Goal: Information Seeking & Learning: Learn about a topic

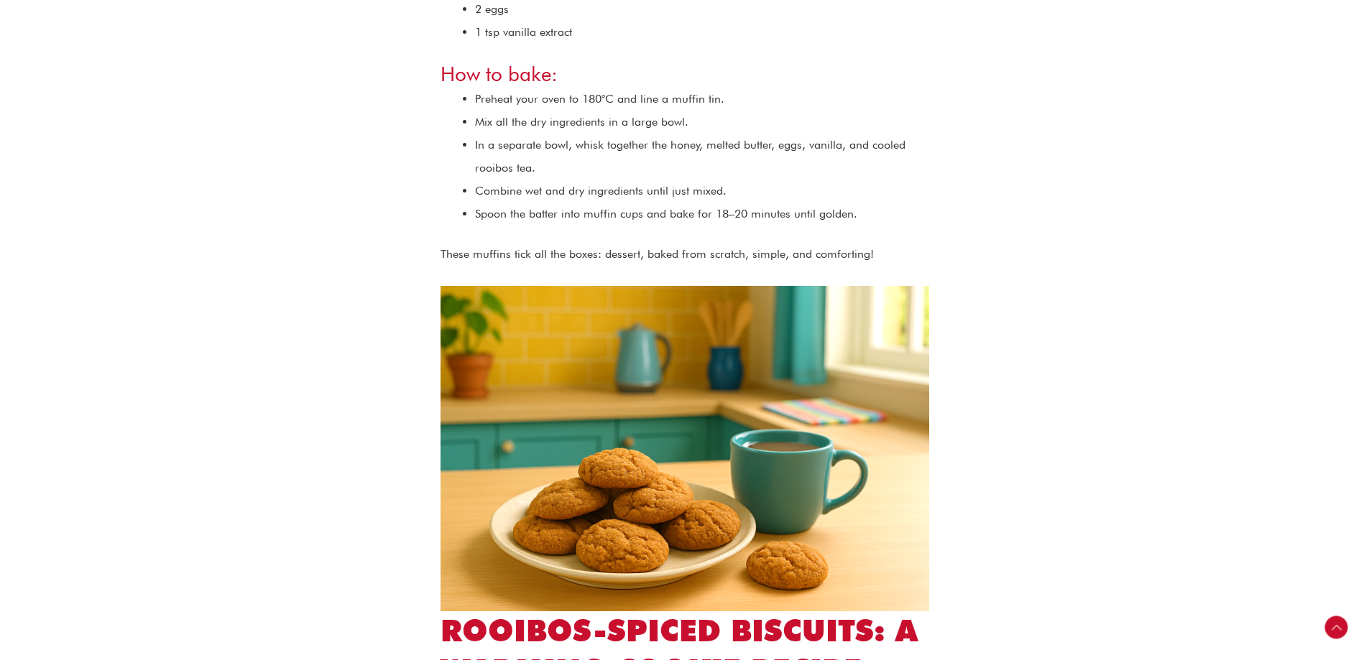
scroll to position [1653, 0]
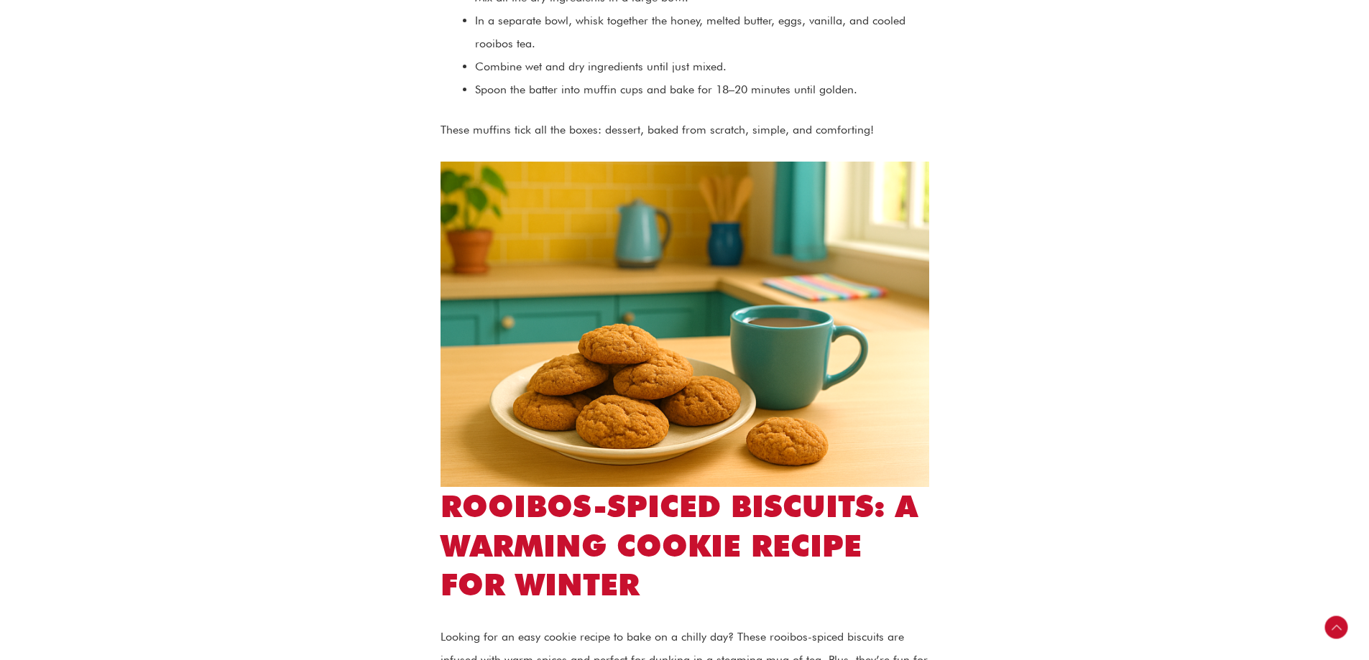
click at [781, 348] on img at bounding box center [684, 324] width 489 height 325
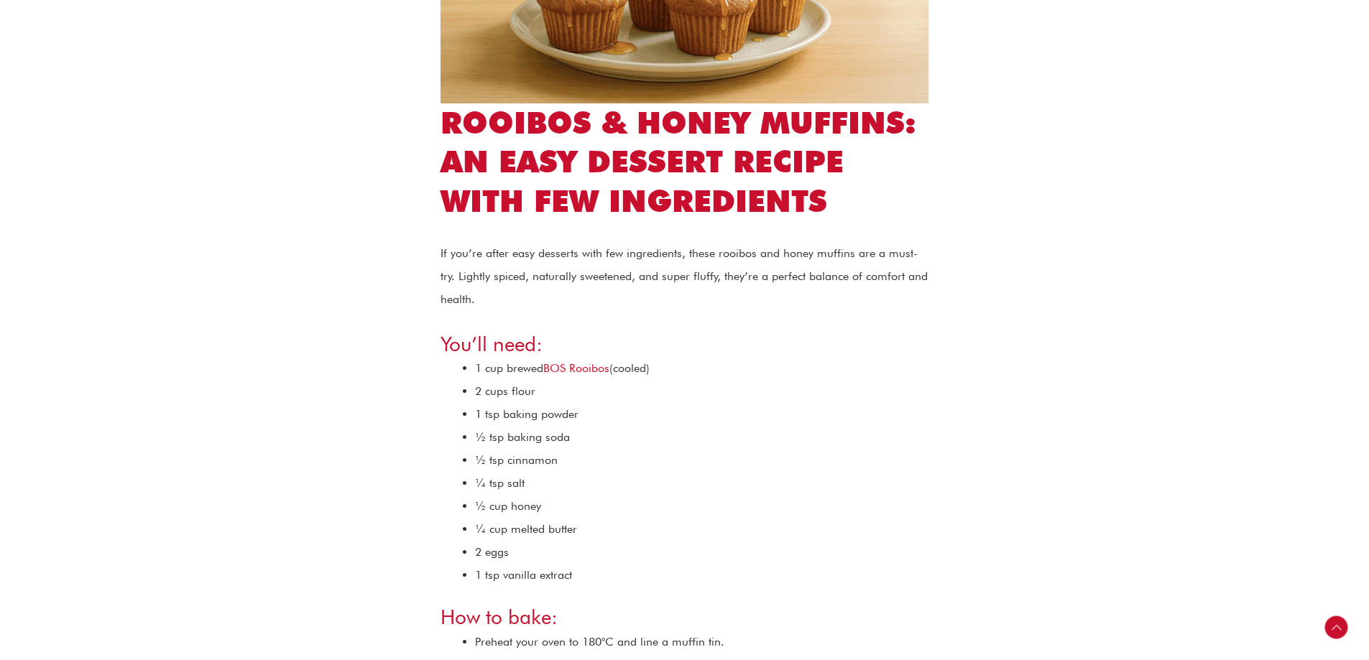
scroll to position [862, 0]
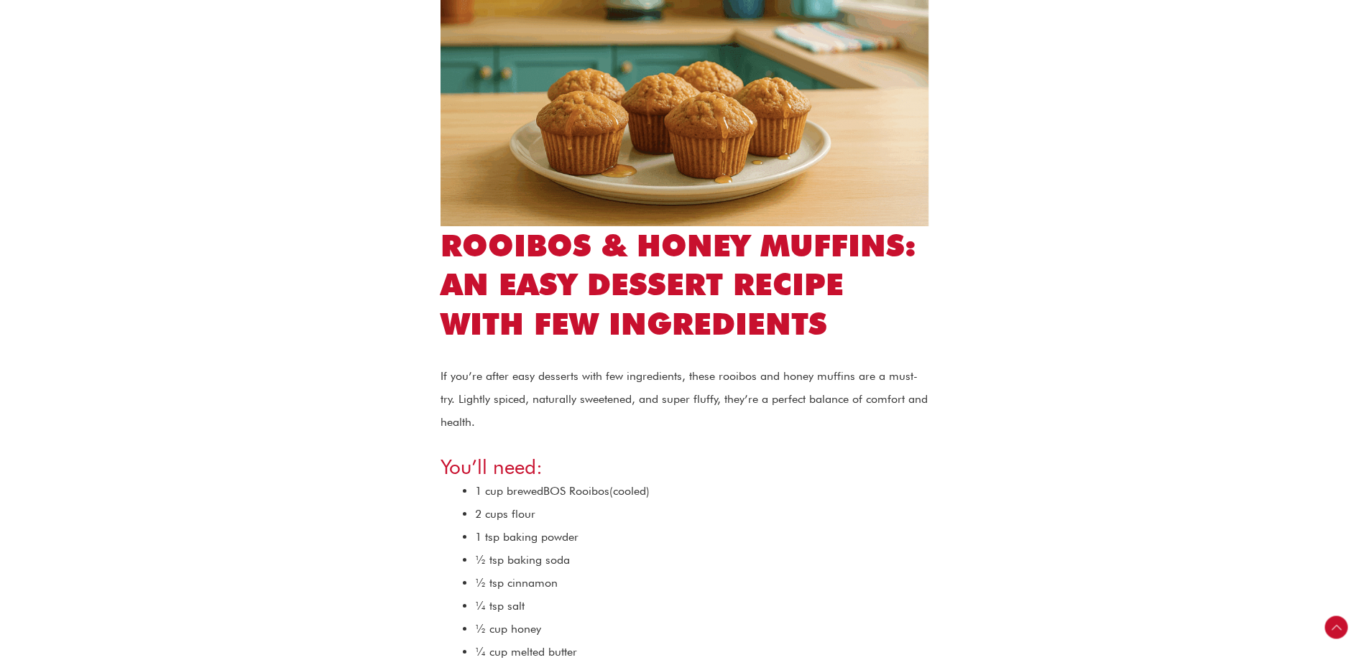
click at [565, 484] on link "BOS Rooibos" at bounding box center [576, 491] width 66 height 14
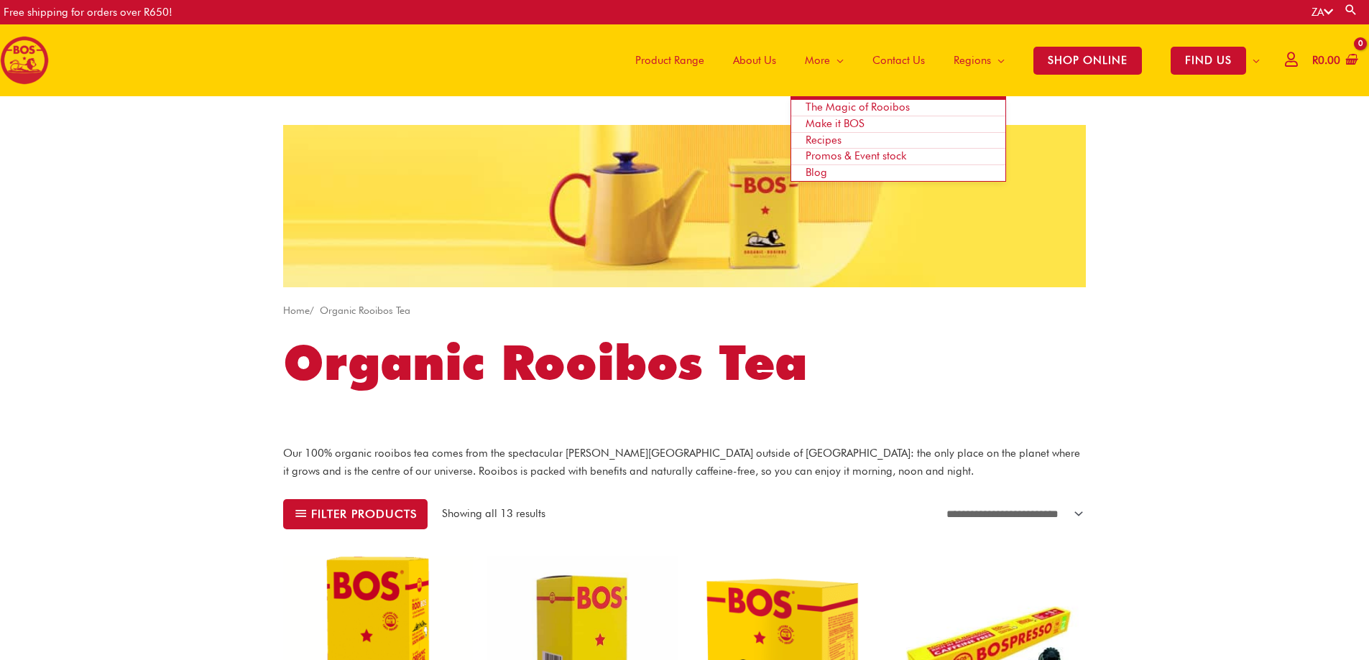
click at [821, 139] on span "Recipes" at bounding box center [823, 140] width 36 height 13
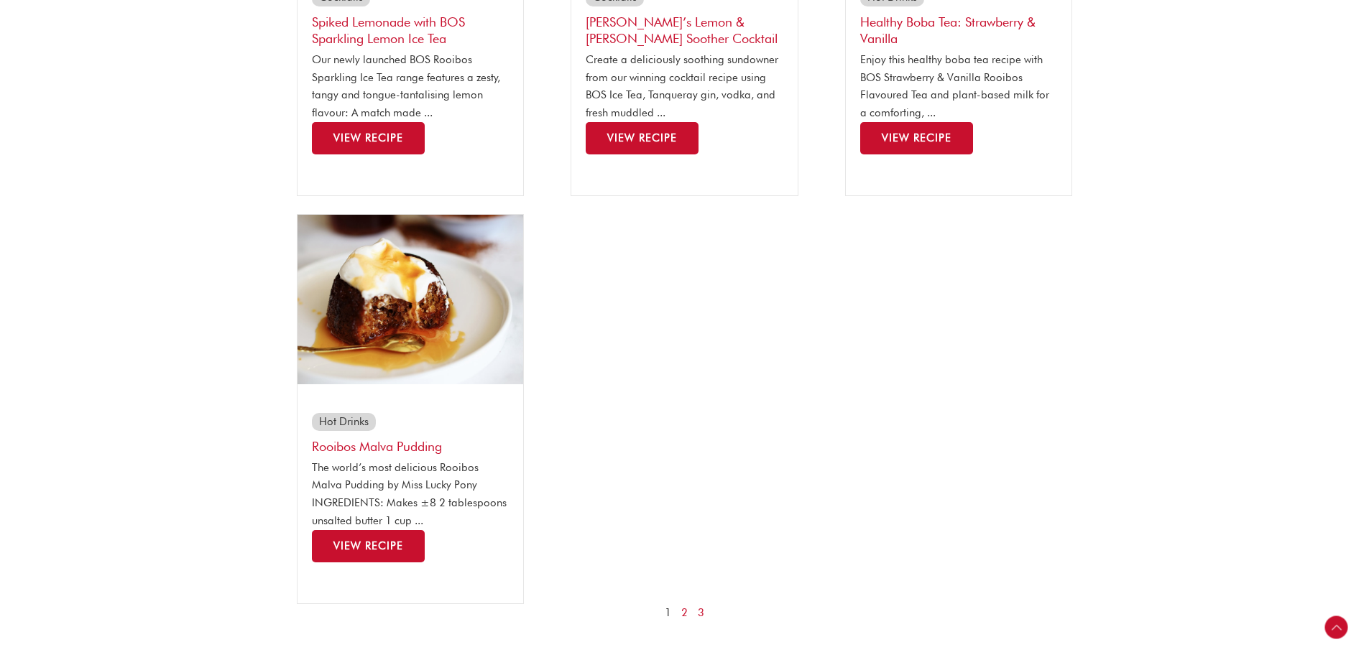
scroll to position [1437, 0]
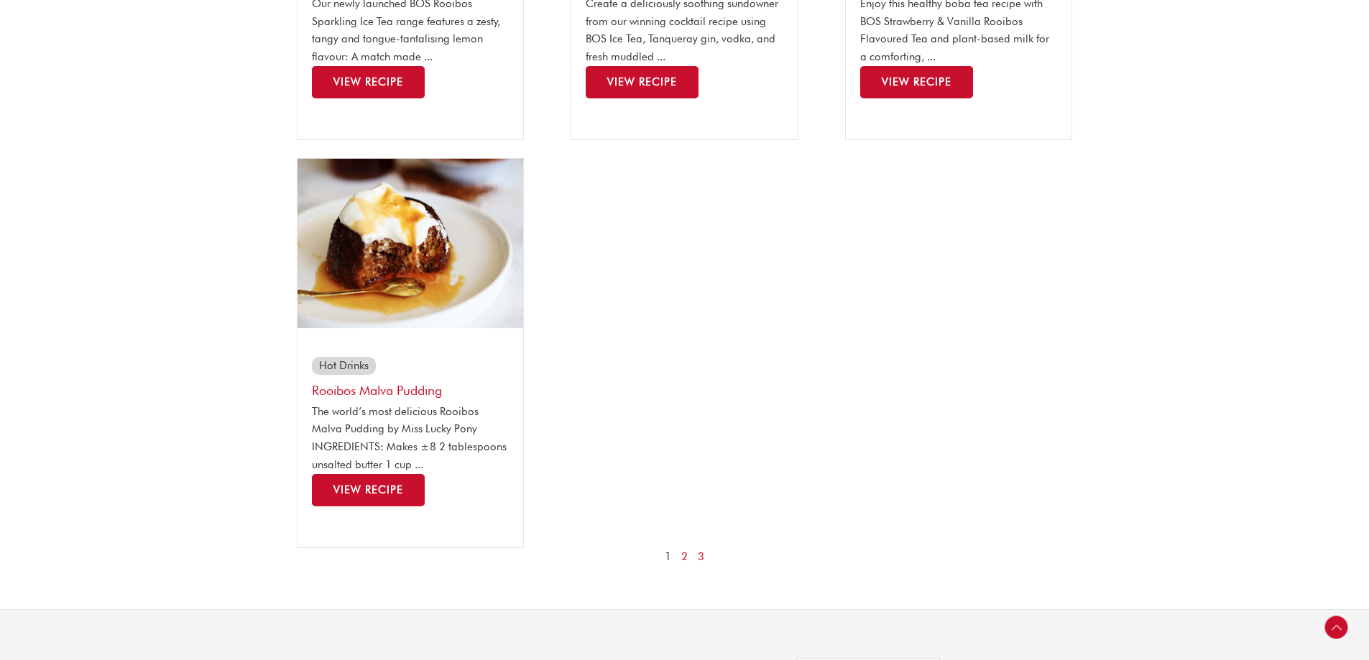
click at [441, 251] on img at bounding box center [410, 244] width 226 height 170
click at [378, 305] on img at bounding box center [410, 244] width 226 height 170
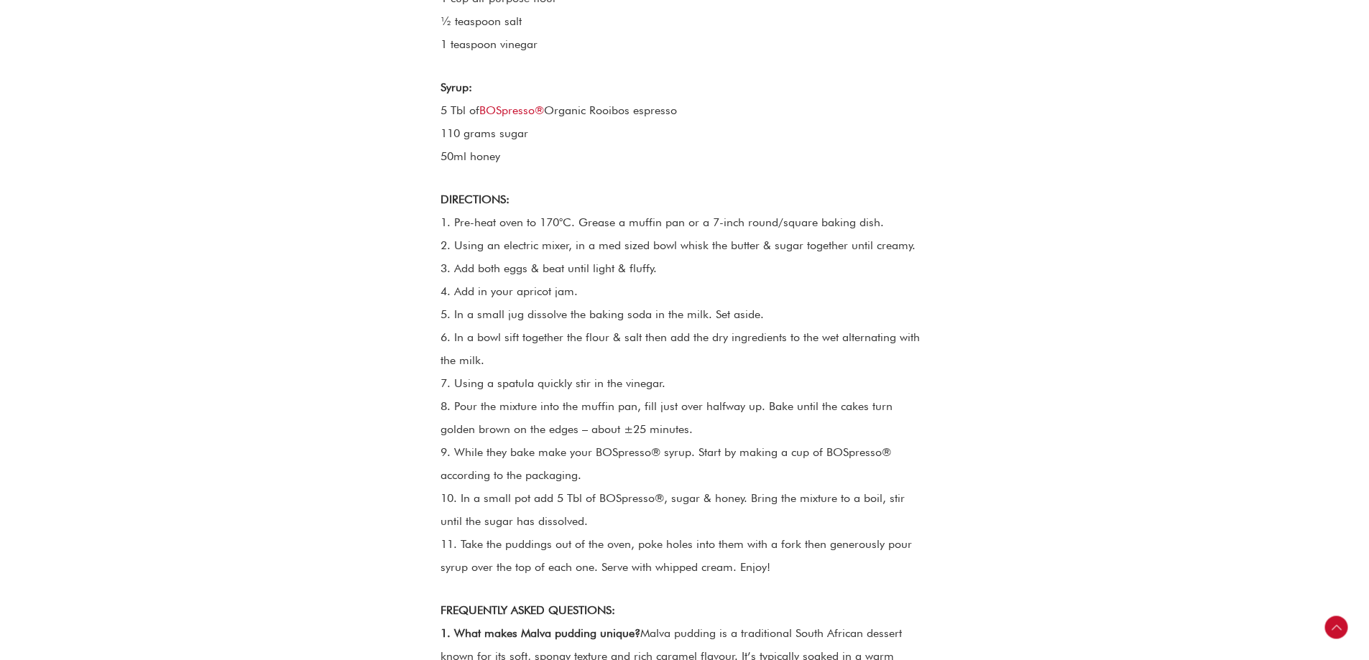
scroll to position [1221, 0]
